Goal: Find specific page/section: Find specific page/section

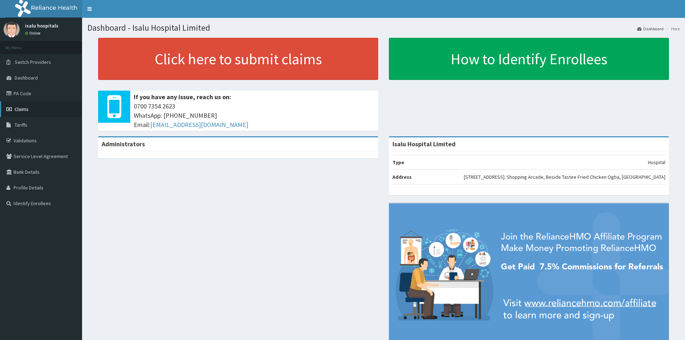
click at [43, 83] on ul "My Menu Switch Providers Dashboard PA Code Claims Tariffs Validations Service L…" at bounding box center [41, 126] width 82 height 170
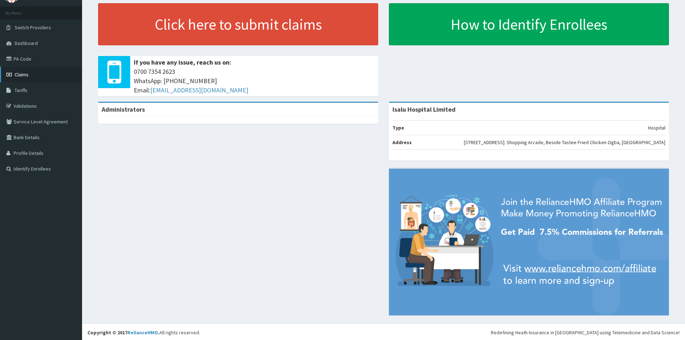
scroll to position [36, 0]
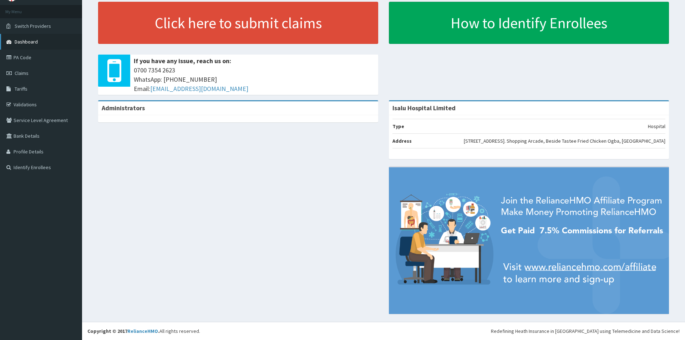
click at [46, 47] on link "Dashboard" at bounding box center [41, 42] width 82 height 16
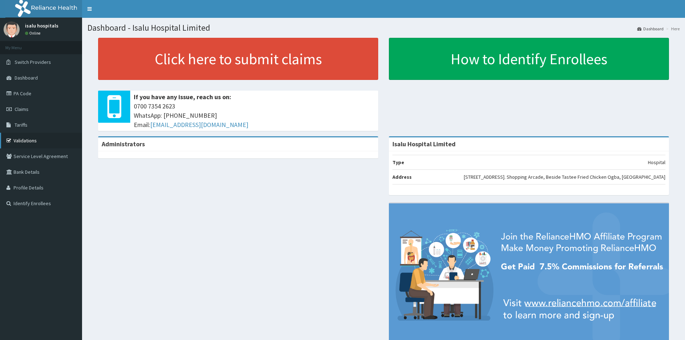
click at [23, 140] on link "Validations" at bounding box center [41, 141] width 82 height 16
click at [26, 140] on link "Validations" at bounding box center [41, 141] width 82 height 16
